Goal: Use online tool/utility: Utilize a website feature to perform a specific function

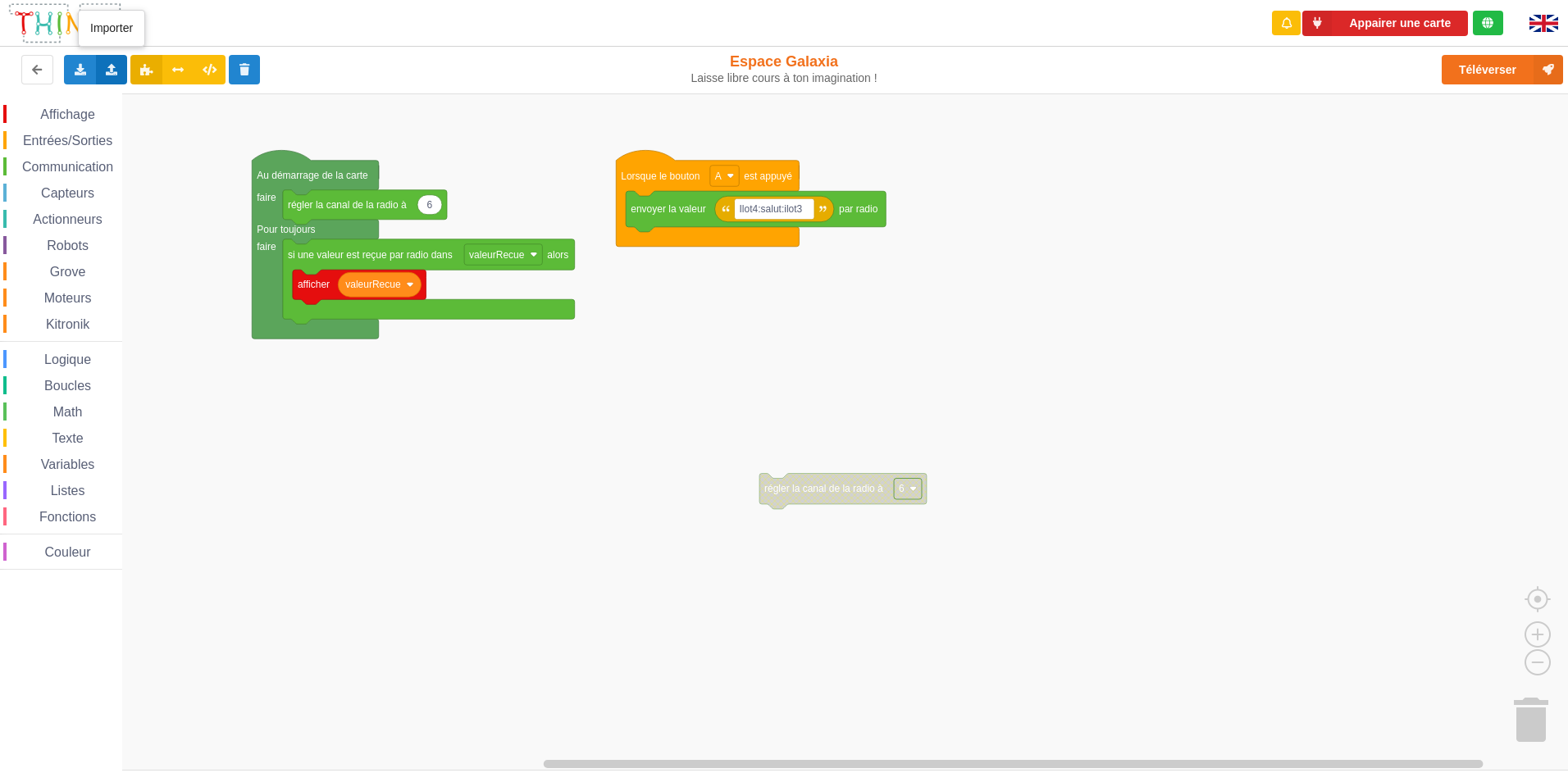
click at [117, 71] on icon at bounding box center [111, 69] width 14 height 10
click at [142, 98] on span "Importer un assemblage de blocs" at bounding box center [226, 100] width 170 height 13
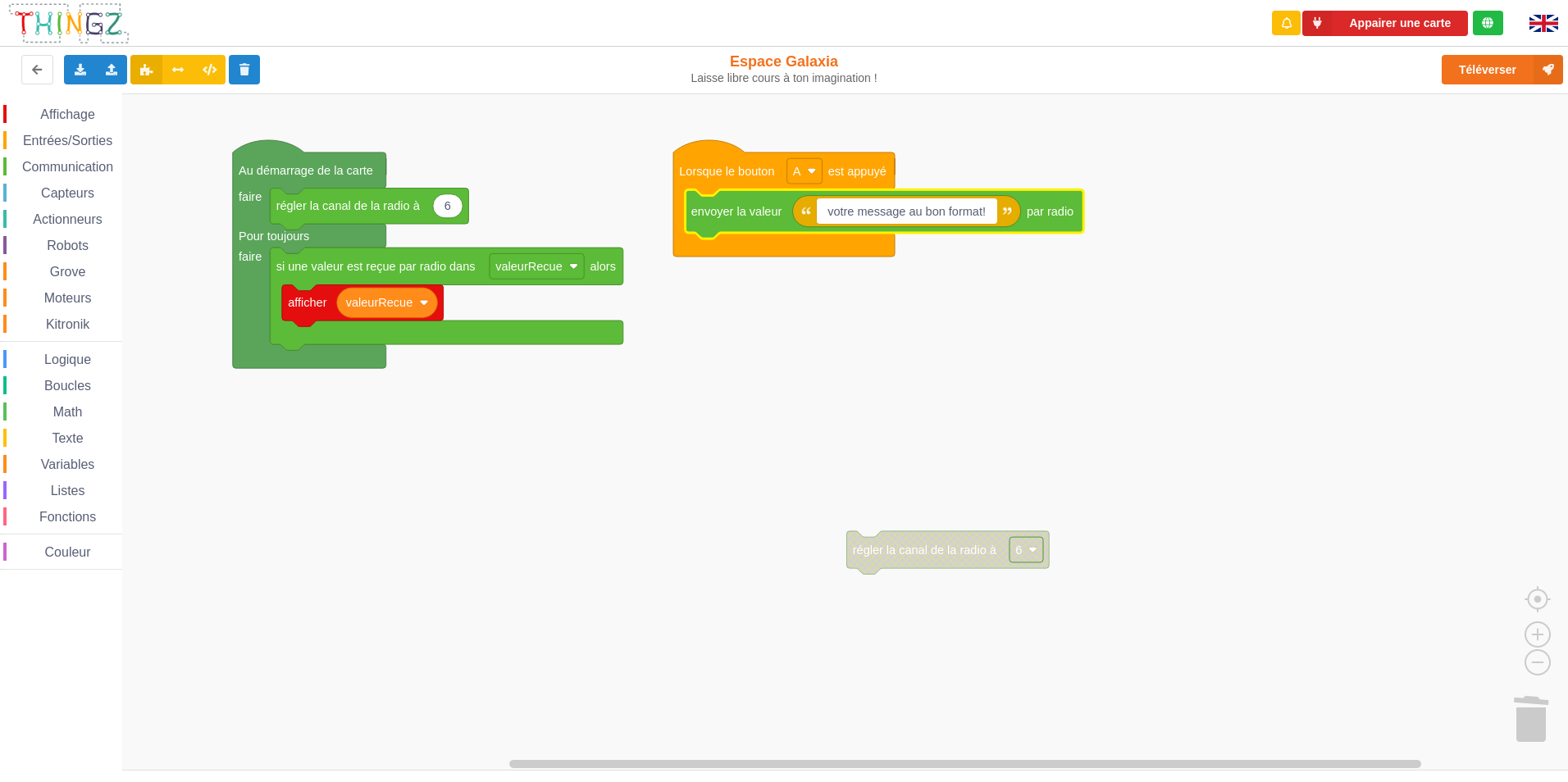
click at [957, 209] on input "votre message au bon format!" at bounding box center [907, 210] width 181 height 26
click at [984, 205] on input "votre message au bon format!" at bounding box center [907, 210] width 181 height 26
type input "salut"
click at [856, 215] on icon "Espace de travail de Blocky" at bounding box center [836, 211] width 86 height 31
click at [850, 213] on rect "Espace de travail de Blocky" at bounding box center [836, 210] width 39 height 26
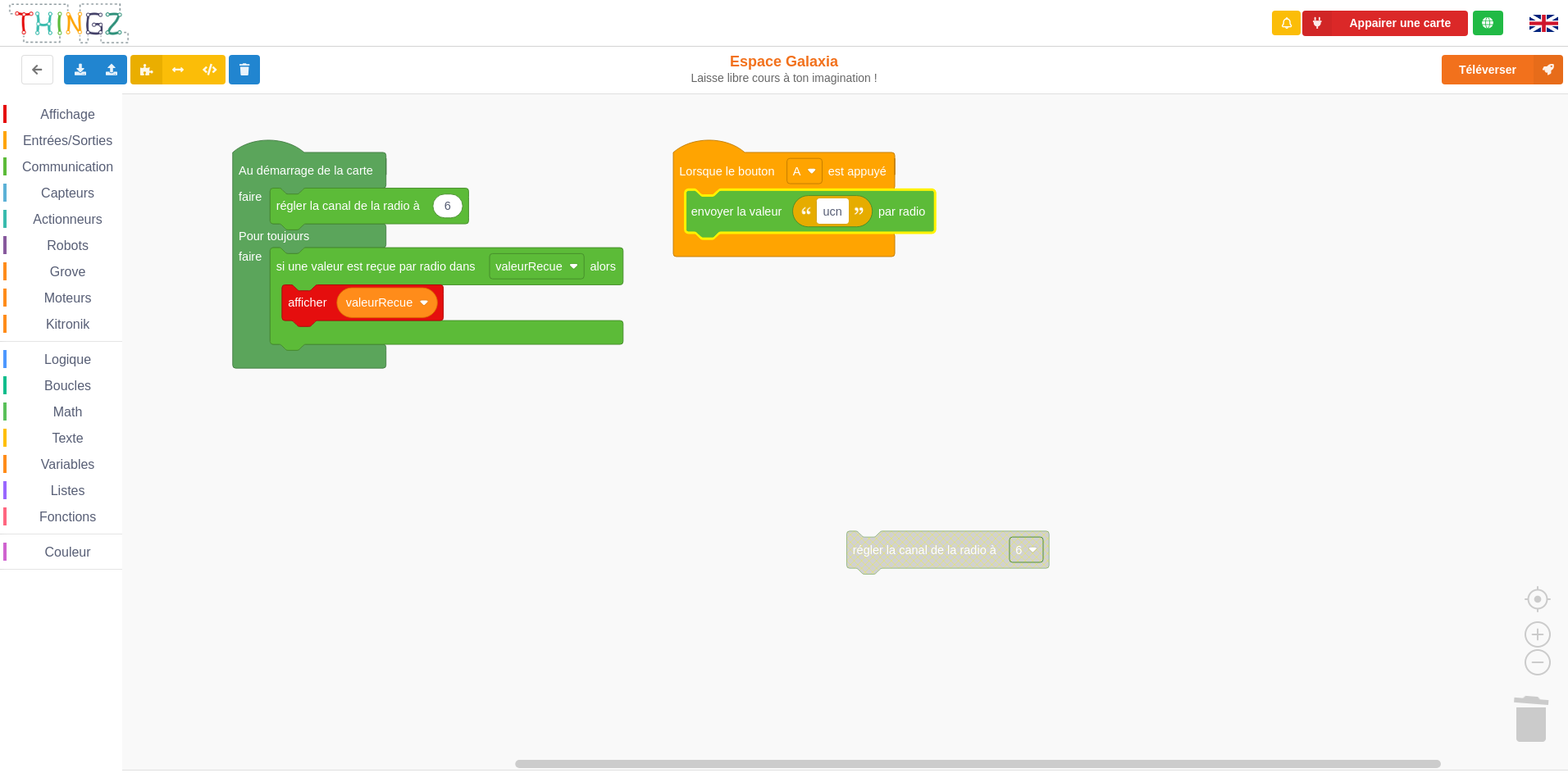
click at [841, 205] on input "ucn" at bounding box center [833, 210] width 32 height 26
click at [843, 205] on input "ucn" at bounding box center [833, 210] width 32 height 26
type input "u"
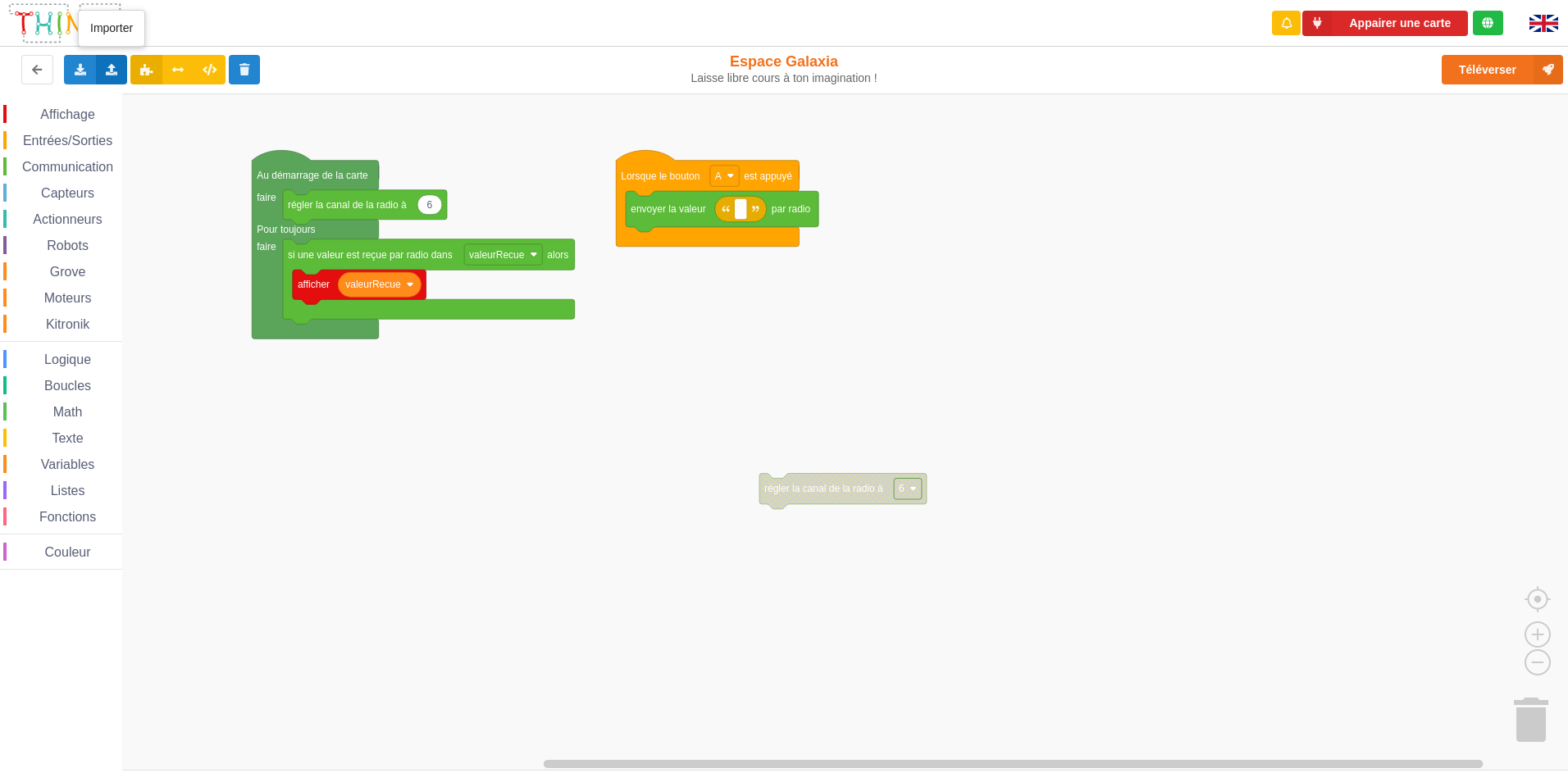
click at [113, 73] on icon at bounding box center [111, 69] width 14 height 10
click at [165, 101] on span "Importer un assemblage de blocs" at bounding box center [226, 100] width 170 height 13
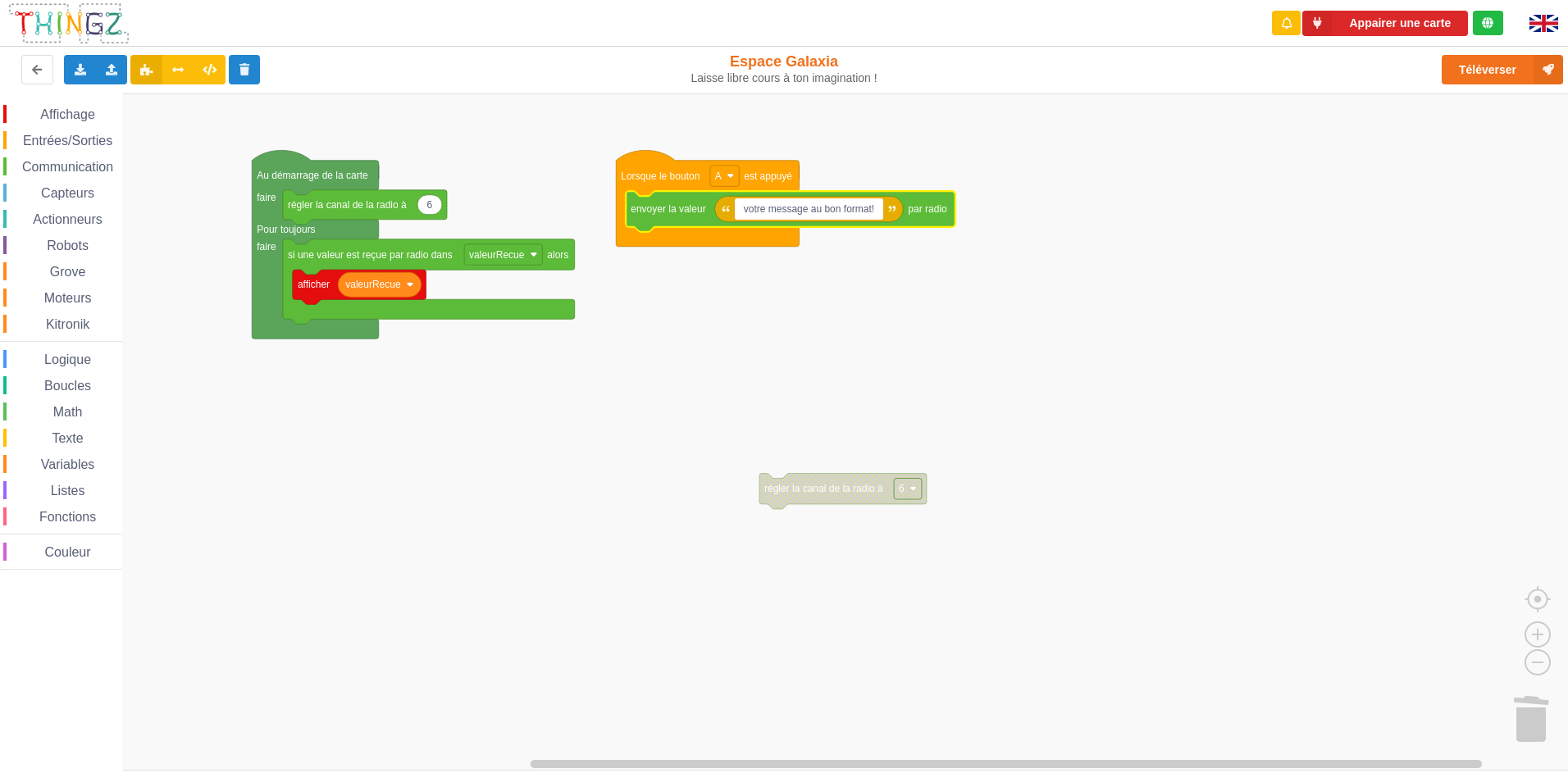
click at [815, 213] on input "votre message au bon format!" at bounding box center [809, 209] width 149 height 21
click at [116, 63] on div "Importer un assemblage de blocs Importer du code Python" at bounding box center [111, 70] width 32 height 30
click at [177, 99] on span "Importer un assemblage de blocs" at bounding box center [226, 100] width 170 height 13
click at [879, 210] on input "votre message au bon format!" at bounding box center [809, 209] width 149 height 21
type input "v"
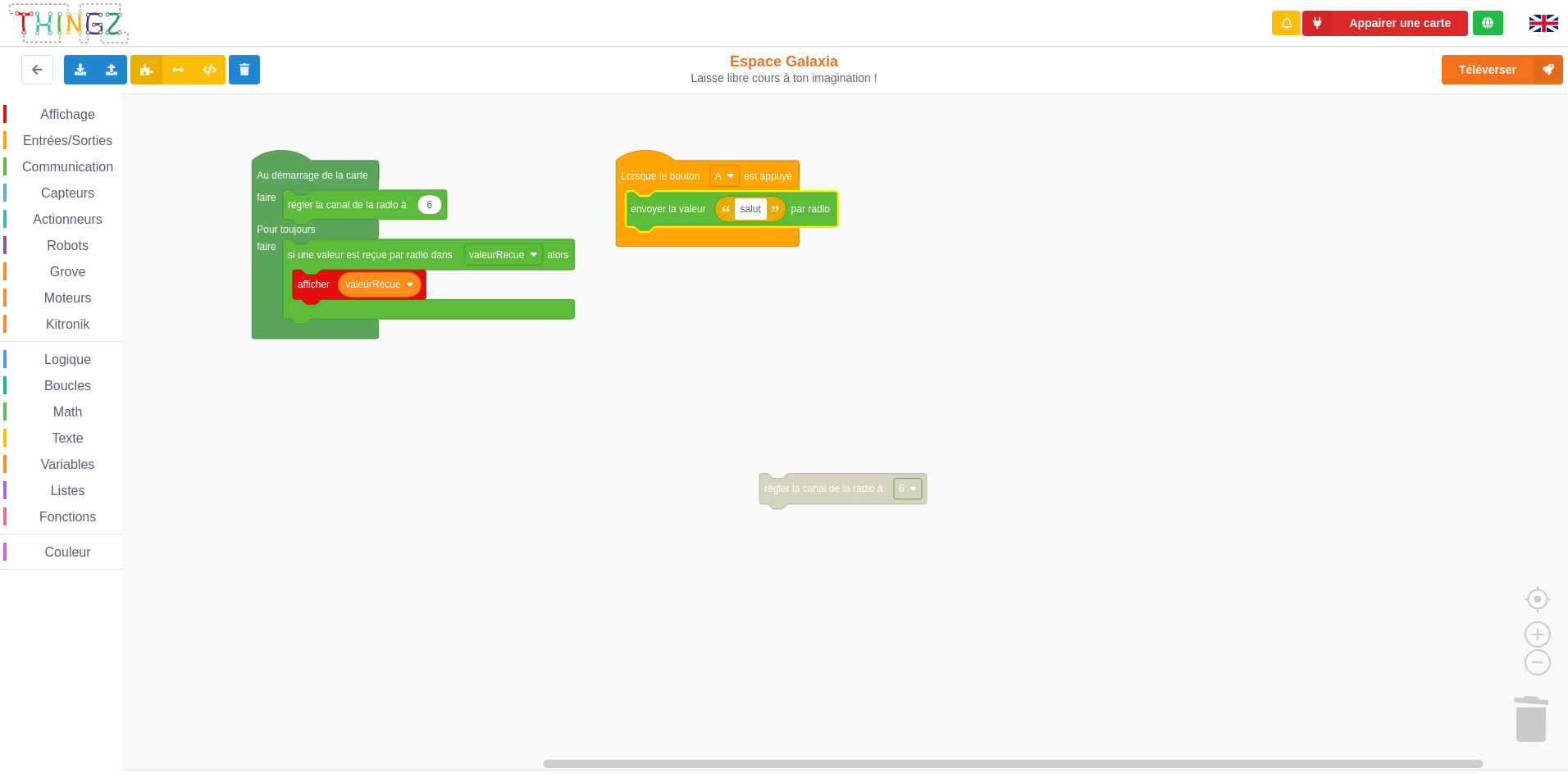
type input "salut"
click at [765, 210] on rect "Espace de travail de Blocky" at bounding box center [752, 209] width 35 height 21
click at [766, 216] on input "nfgpo" at bounding box center [753, 209] width 38 height 21
type input "n"
click at [737, 210] on input at bounding box center [740, 209] width 12 height 21
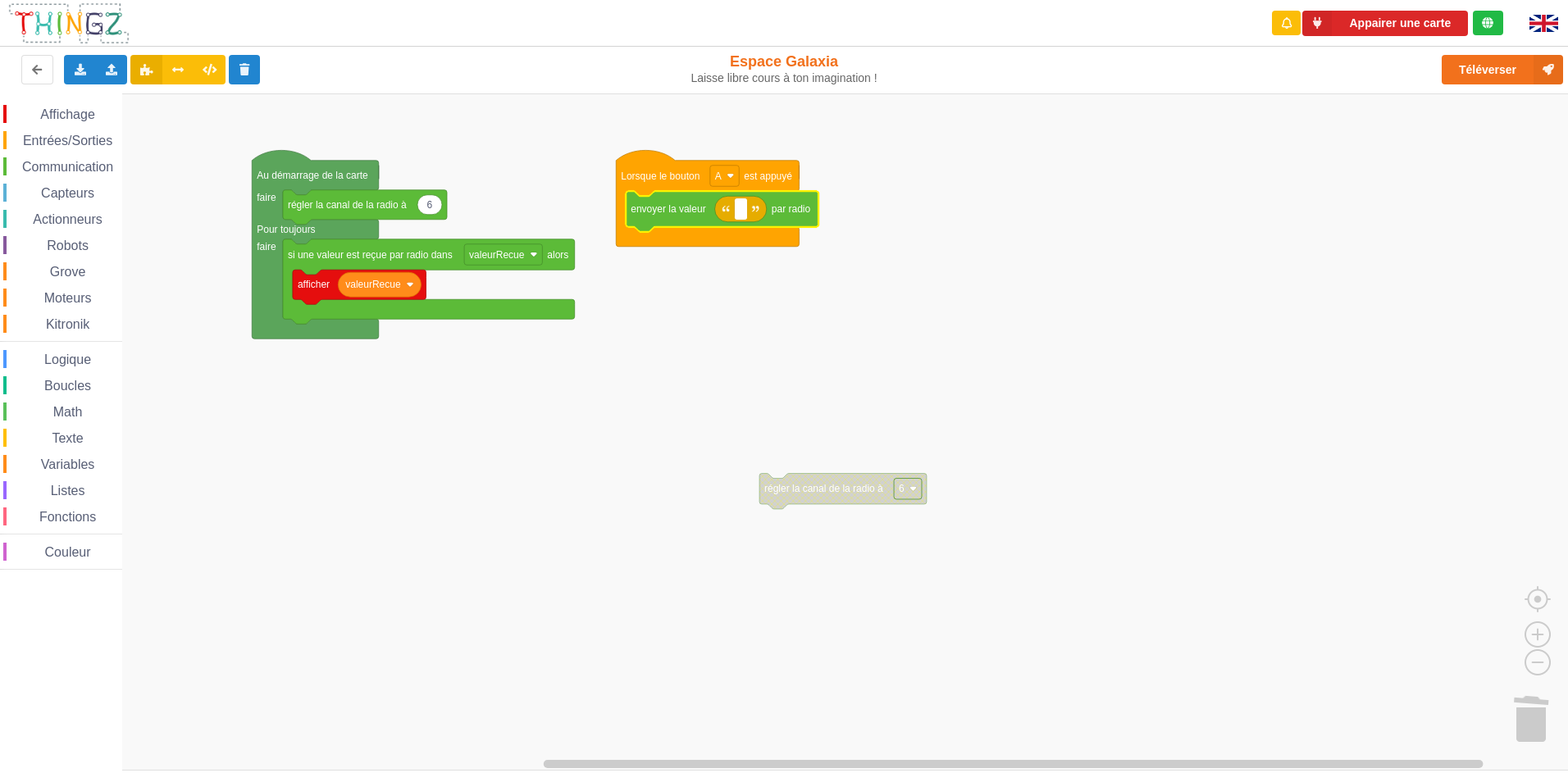
click at [739, 206] on input at bounding box center [740, 209] width 12 height 21
click at [738, 181] on rect "Espace de travail de Blocky" at bounding box center [725, 177] width 29 height 21
click at [784, 256] on rect "Espace de travail de Blocky" at bounding box center [790, 431] width 1580 height 677
click at [749, 209] on icon "Espace de travail de Blocky" at bounding box center [741, 209] width 52 height 26
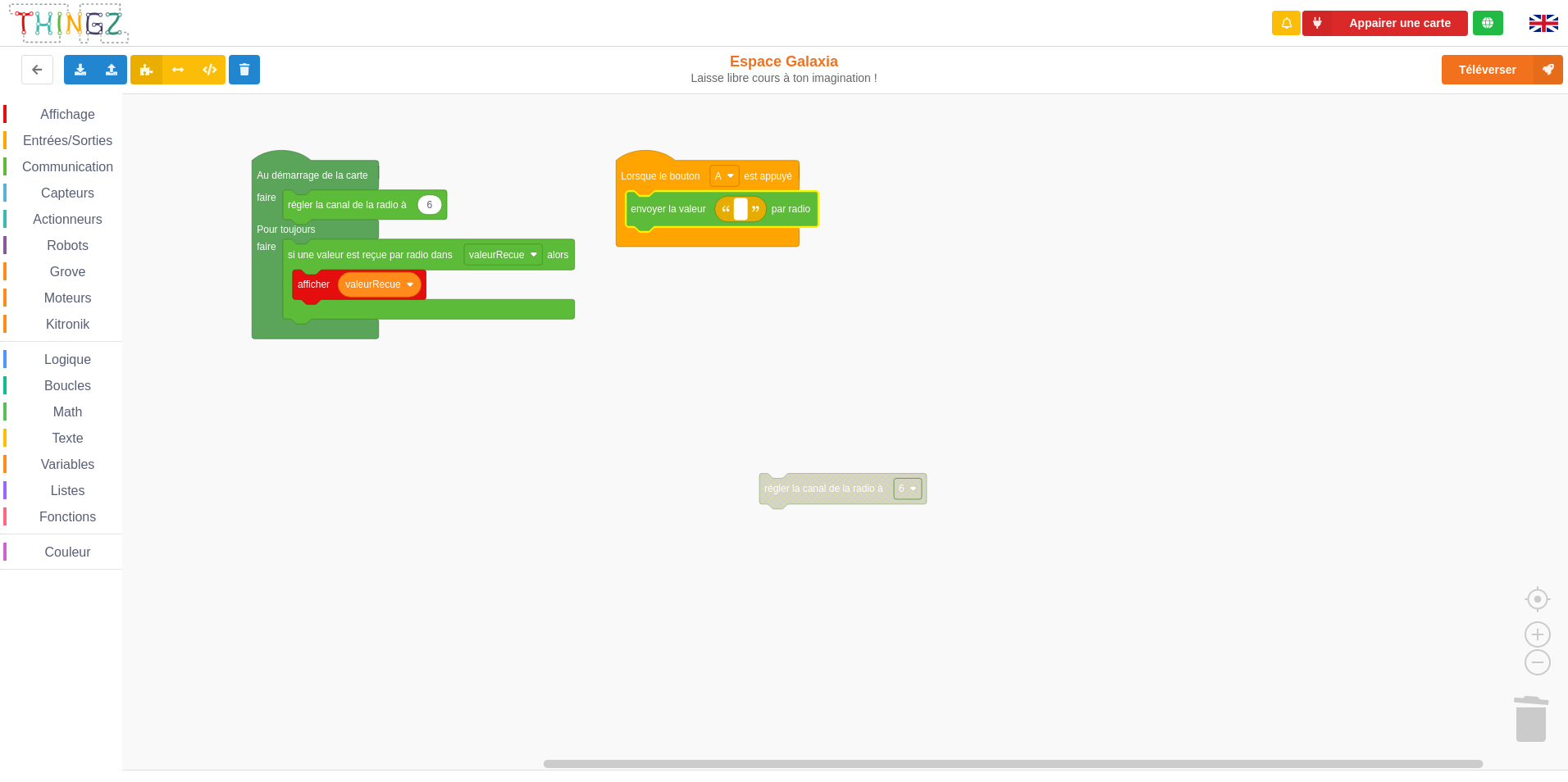
click at [744, 209] on rect "Espace de travail de Blocky" at bounding box center [740, 209] width 12 height 21
type input "b"
type input "w"
click at [748, 213] on input at bounding box center [742, 209] width 16 height 21
type input "g"
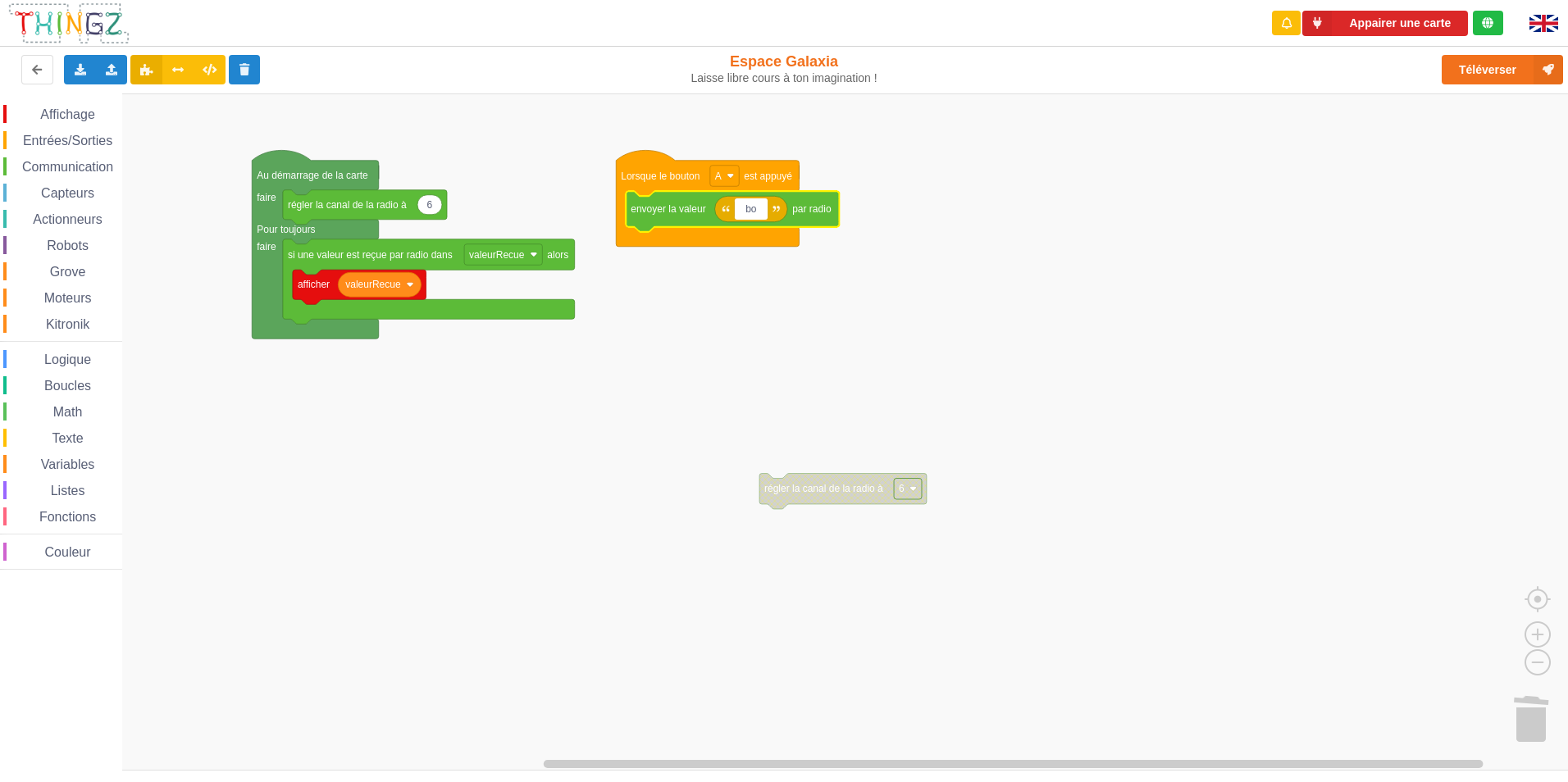
type input "b"
type input "wjie"
